Goal: Find specific page/section: Find specific page/section

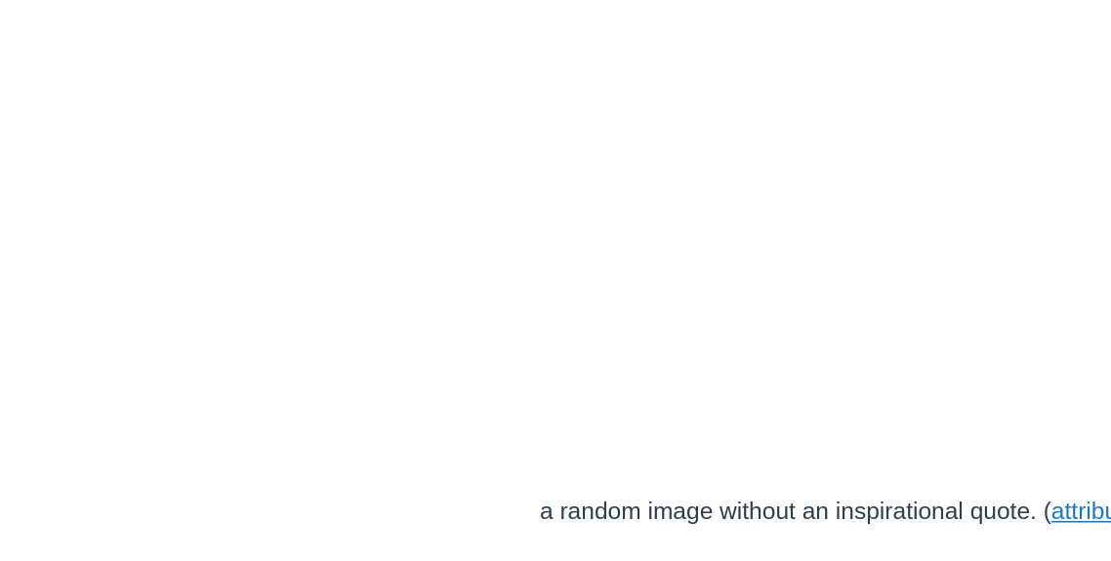
scroll to position [344, 0]
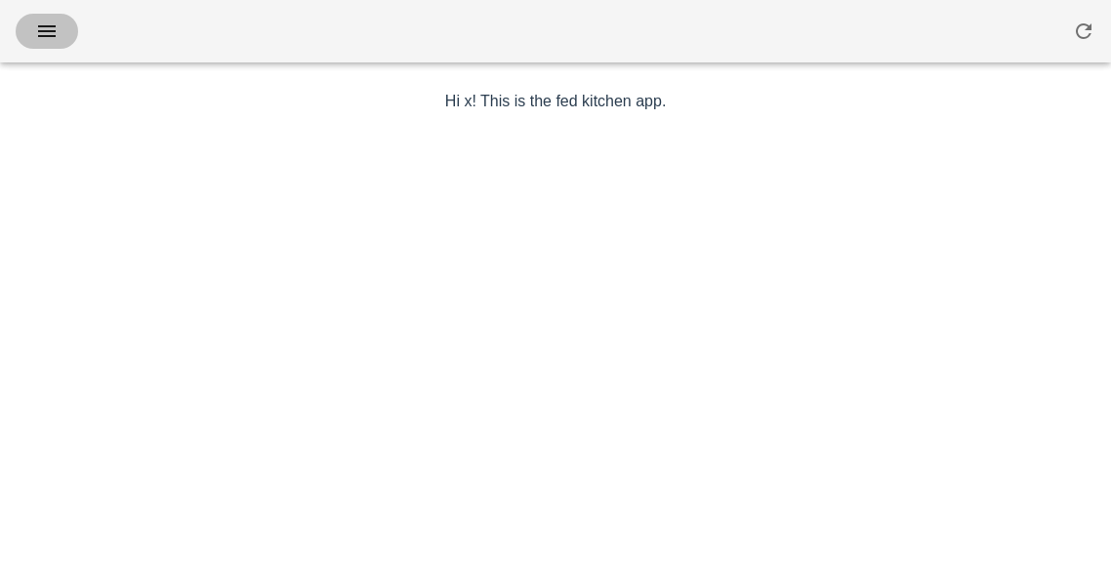
click at [47, 44] on button "button" at bounding box center [47, 31] width 62 height 35
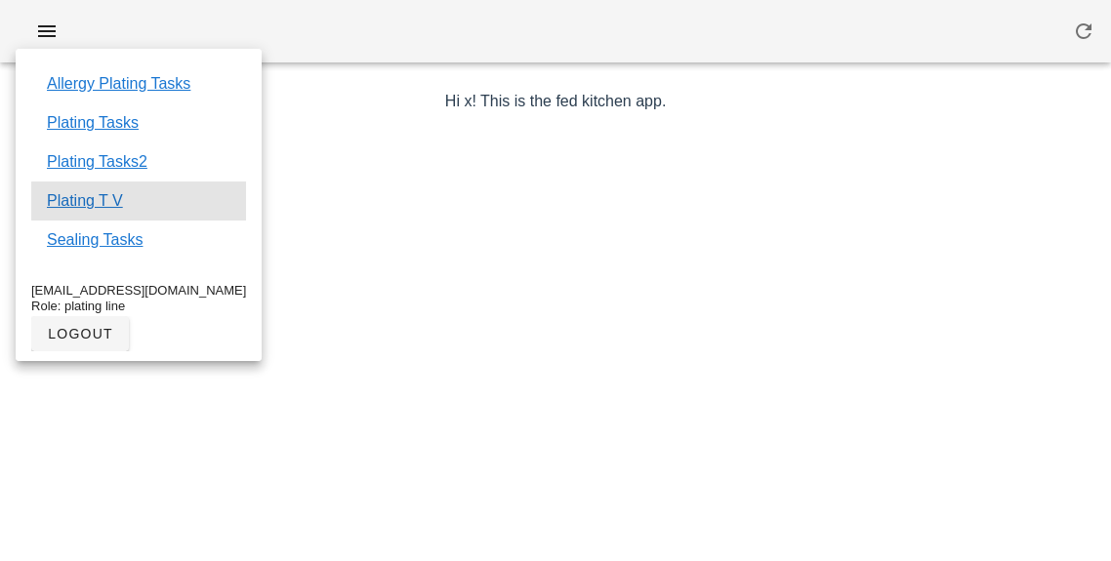
click at [75, 184] on div "Plating T V" at bounding box center [138, 201] width 215 height 39
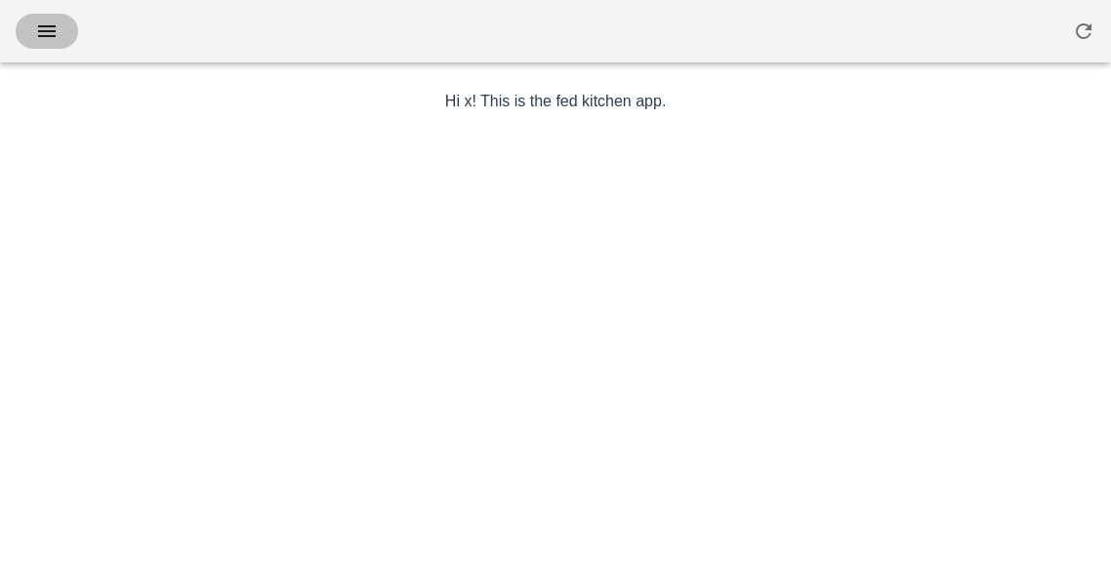
click at [37, 34] on icon "button" at bounding box center [46, 31] width 23 height 23
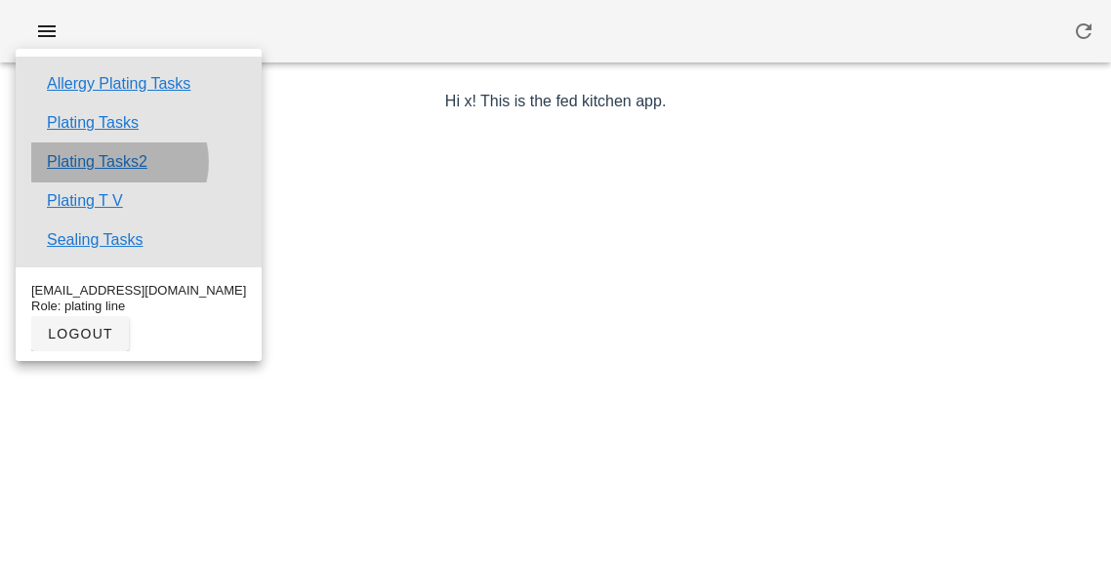
click at [63, 171] on link "Plating Tasks2" at bounding box center [97, 161] width 101 height 23
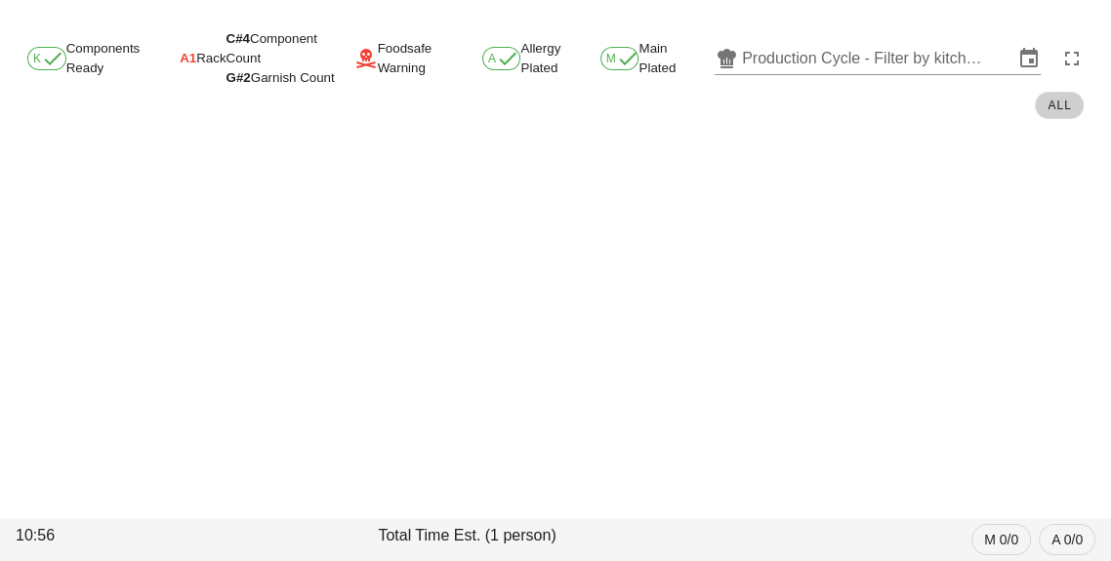
click at [812, 57] on input "Production Cycle - Filter by kitchen production schedules" at bounding box center [877, 58] width 271 height 31
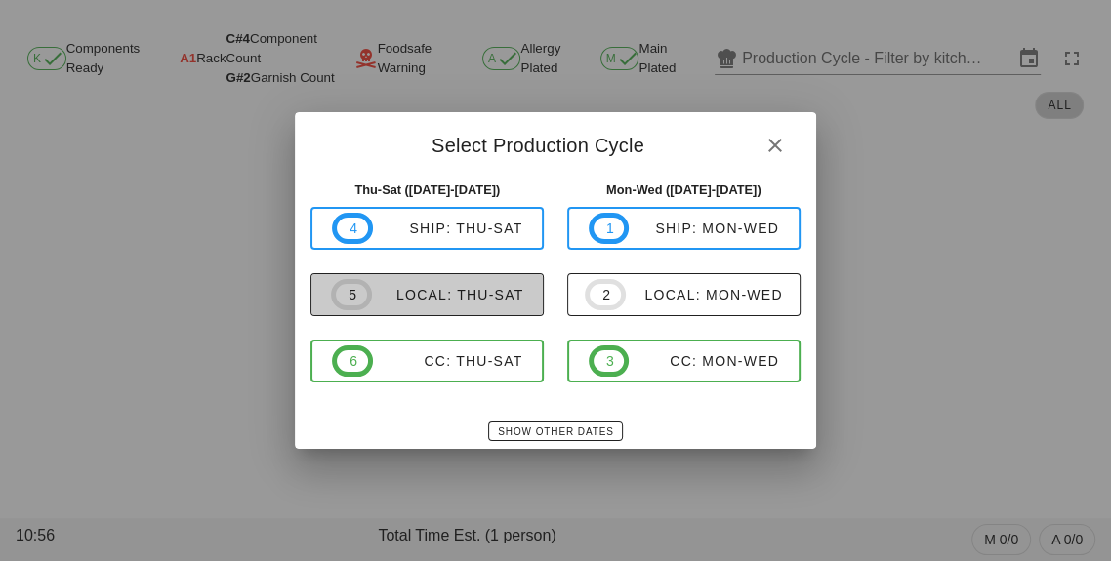
click at [396, 299] on div "local: Thu-Sat" at bounding box center [448, 295] width 152 height 16
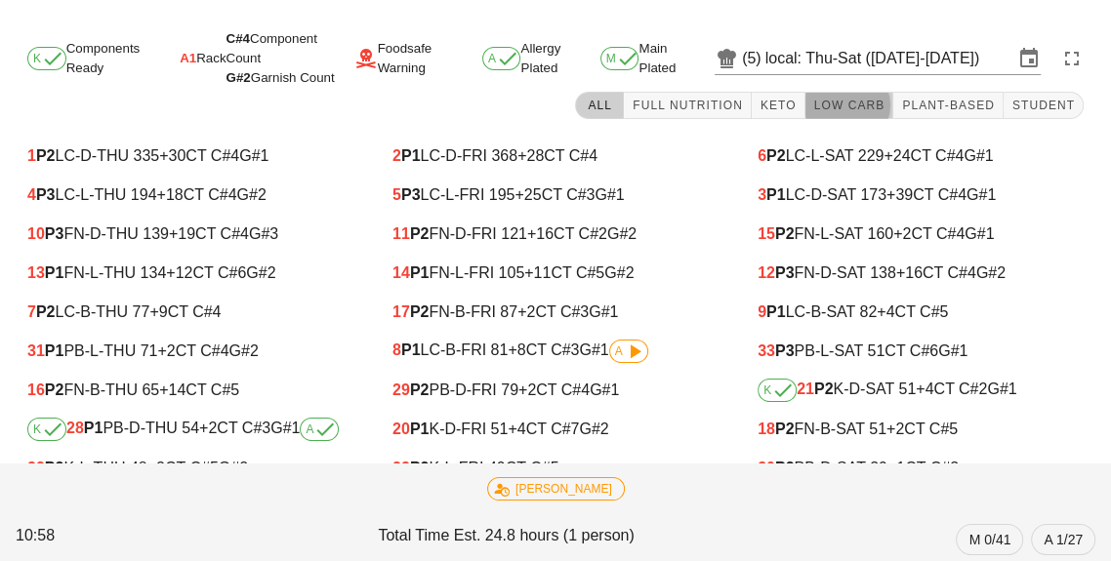
click at [851, 111] on span "Low Carb" at bounding box center [849, 106] width 72 height 14
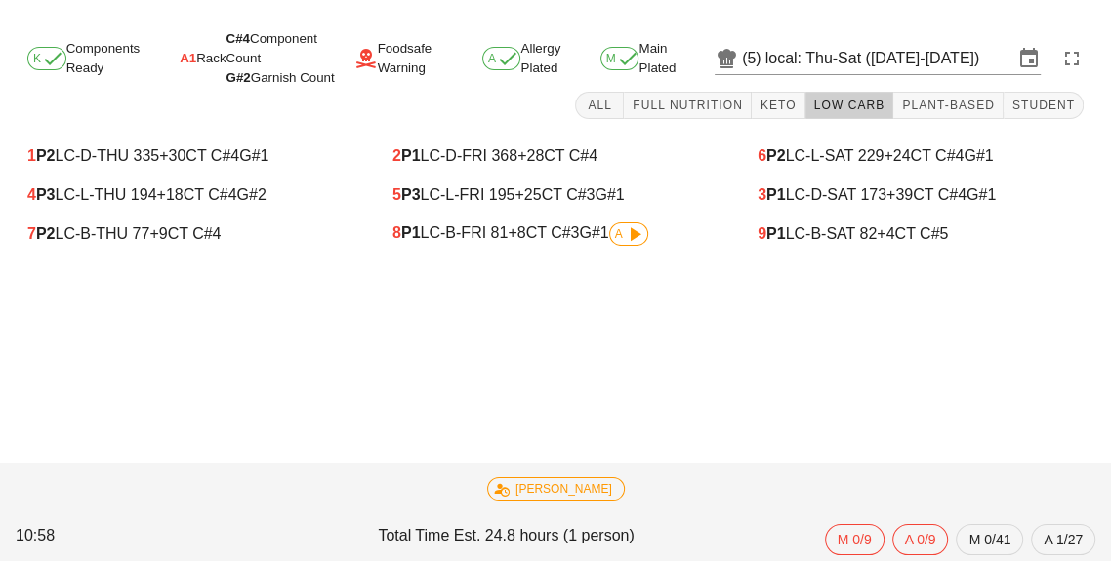
click at [627, 230] on icon at bounding box center [634, 234] width 23 height 23
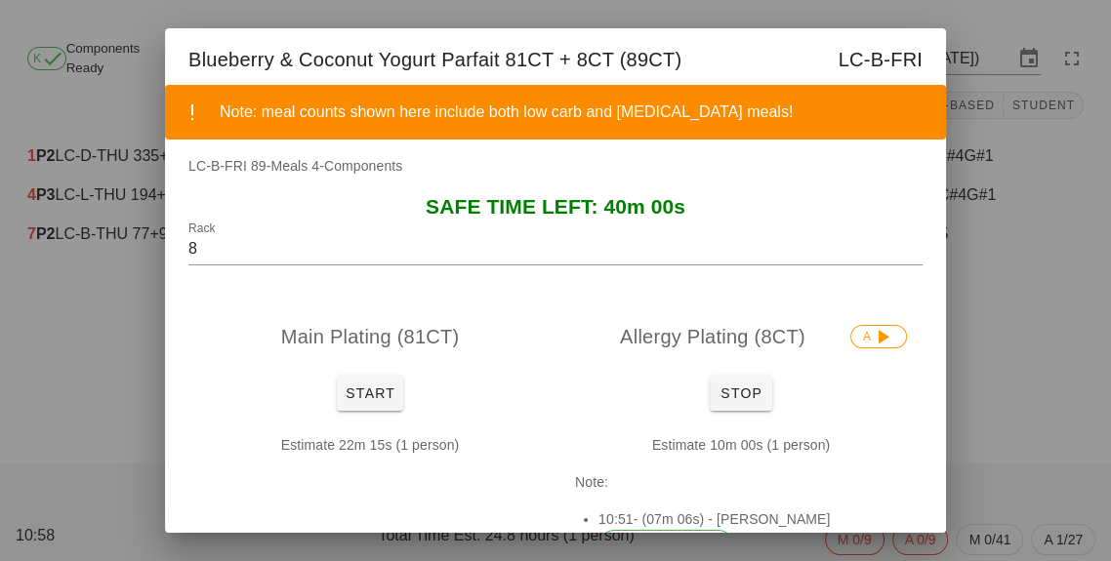
click at [1002, 293] on div at bounding box center [555, 280] width 1111 height 561
